Goal: Information Seeking & Learning: Find specific fact

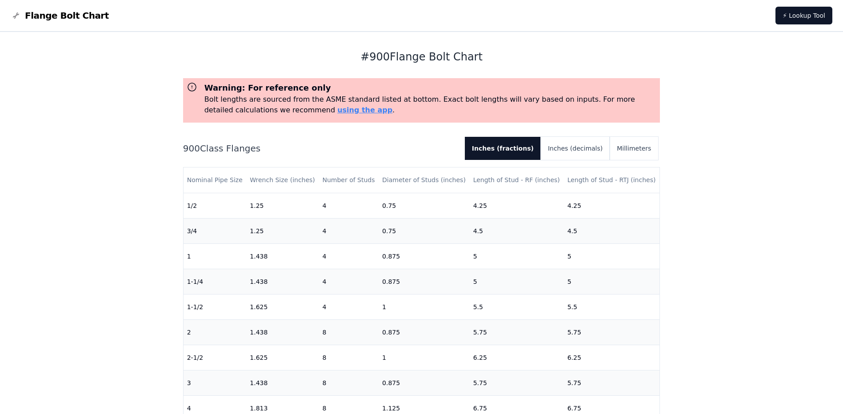
click at [86, 223] on div "# 900 Flange Bolt Chart Warning: For reference only Bolt lengths are sourced fr…" at bounding box center [421, 359] width 843 height 655
click at [813, 205] on div "# 900 Flange Bolt Chart Warning: For reference only Bolt lengths are sourced fr…" at bounding box center [421, 359] width 843 height 655
click at [531, 142] on button "Inches (fractions)" at bounding box center [503, 148] width 76 height 23
click at [568, 151] on button "Inches (decimals)" at bounding box center [575, 148] width 69 height 23
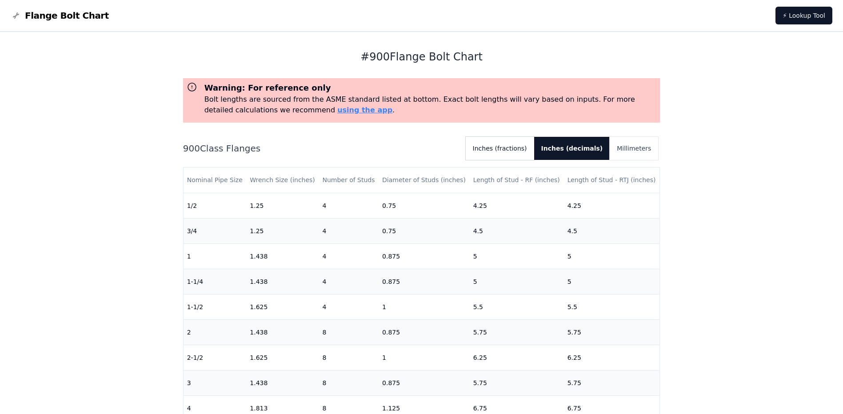
click at [534, 156] on button "Inches (fractions)" at bounding box center [500, 148] width 68 height 23
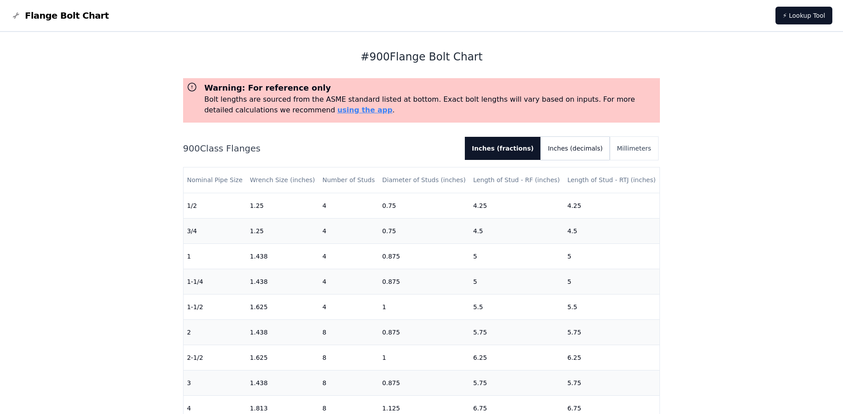
click at [583, 141] on button "Inches (decimals)" at bounding box center [575, 148] width 69 height 23
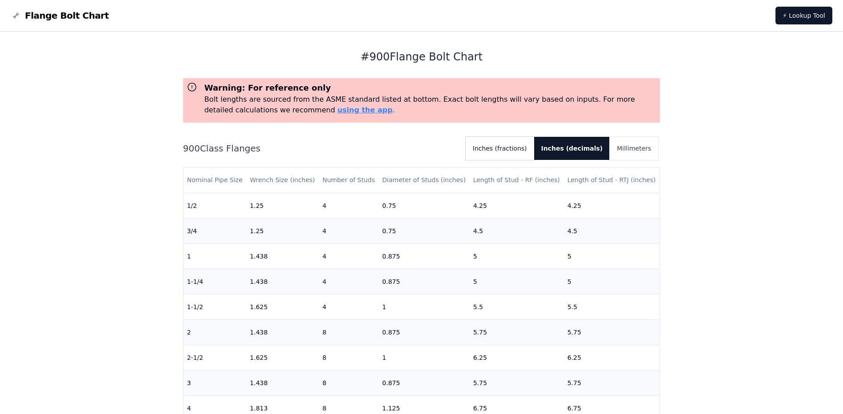
click at [528, 149] on button "Inches (fractions)" at bounding box center [500, 148] width 68 height 23
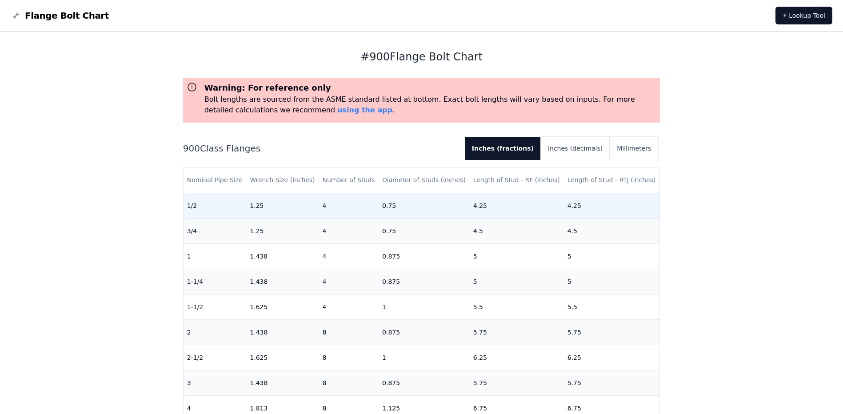
click at [493, 196] on td "4.25" at bounding box center [517, 205] width 94 height 25
click at [493, 203] on td "4.25" at bounding box center [517, 205] width 94 height 25
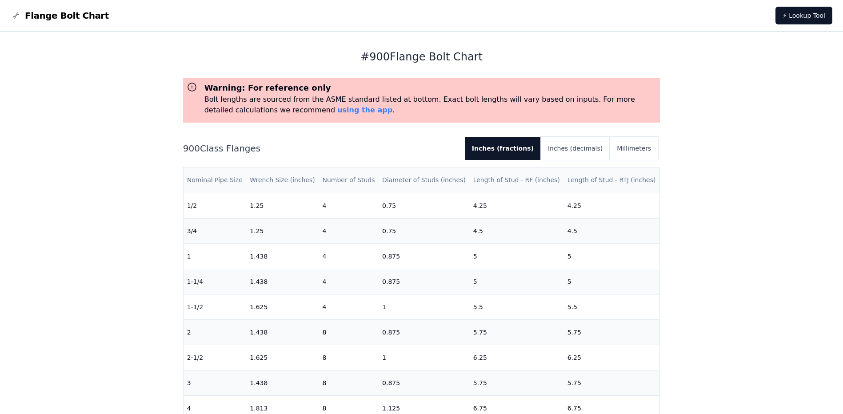
click at [499, 177] on th "Length of Stud - RF (inches)" at bounding box center [517, 180] width 94 height 25
